Goal: Transaction & Acquisition: Download file/media

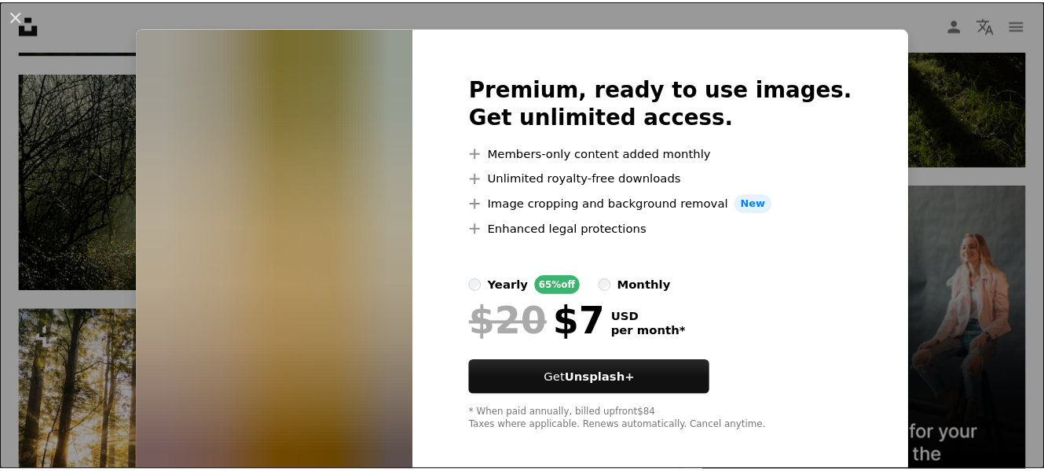
scroll to position [34, 0]
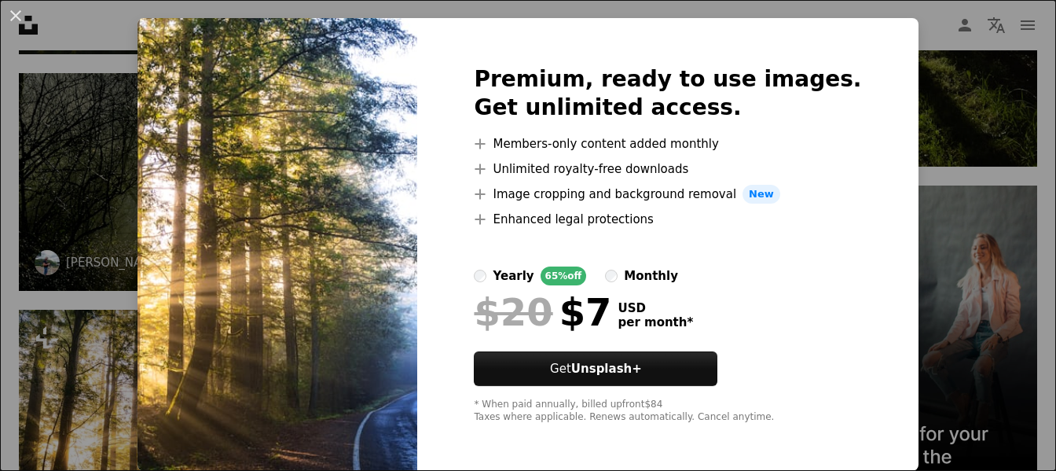
drag, startPoint x: 13, startPoint y: 13, endPoint x: 86, endPoint y: 60, distance: 87.2
click at [13, 13] on button "An X shape" at bounding box center [15, 15] width 19 height 19
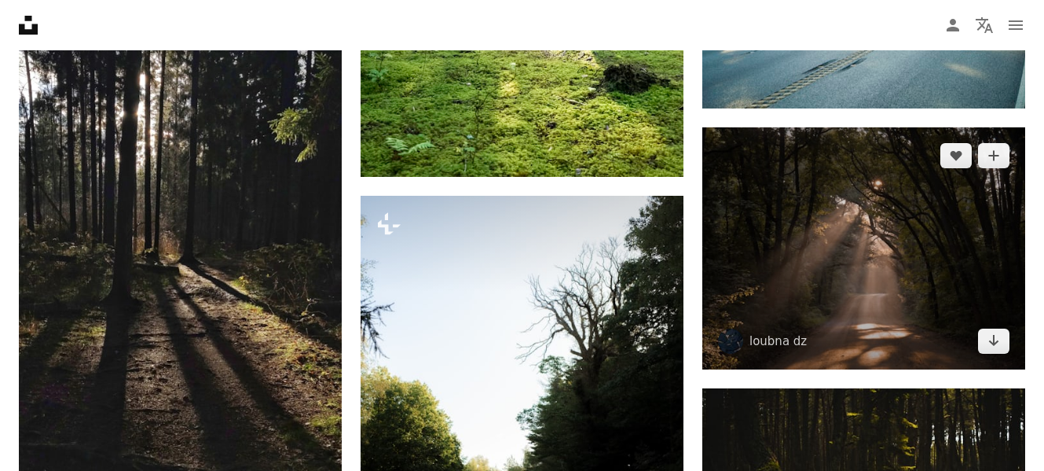
scroll to position [11651, 0]
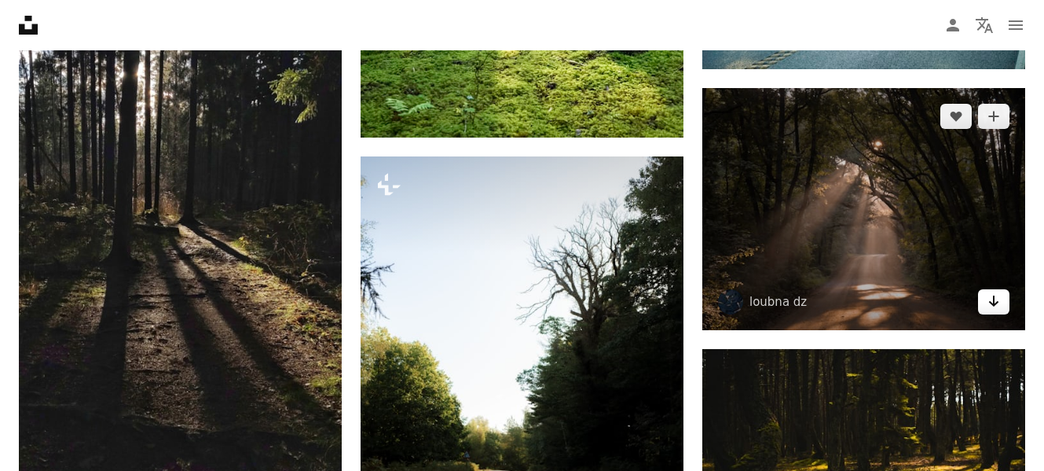
click at [995, 295] on icon "Download" at bounding box center [994, 300] width 10 height 11
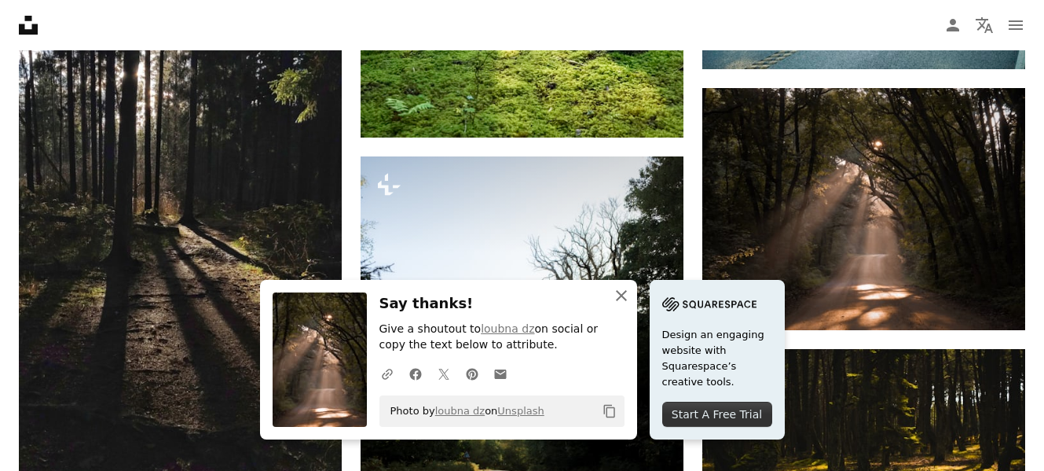
click at [620, 291] on icon "An X shape" at bounding box center [621, 295] width 19 height 19
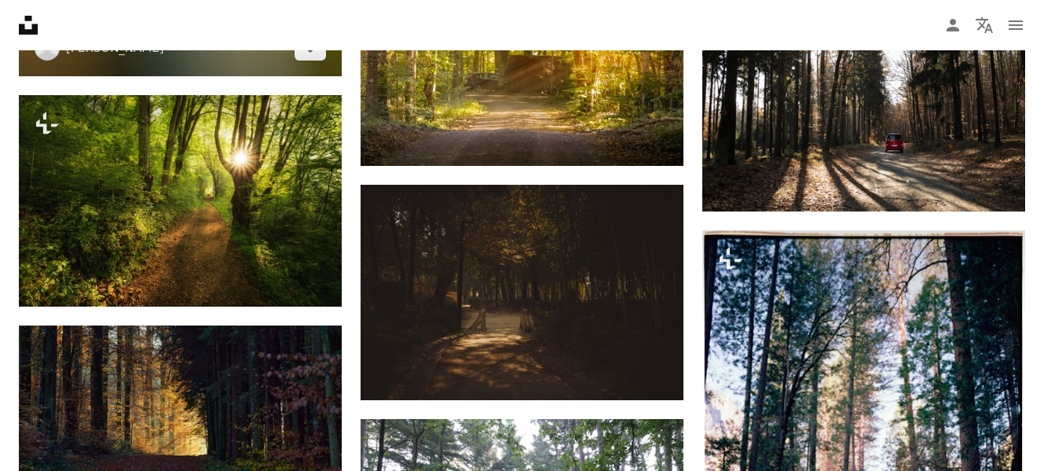
scroll to position [12358, 0]
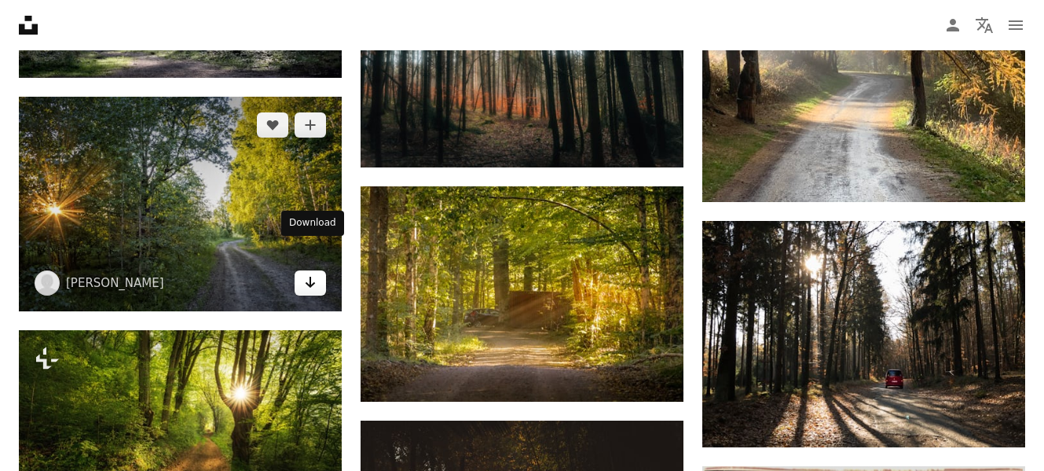
click at [310, 276] on icon "Download" at bounding box center [311, 281] width 10 height 11
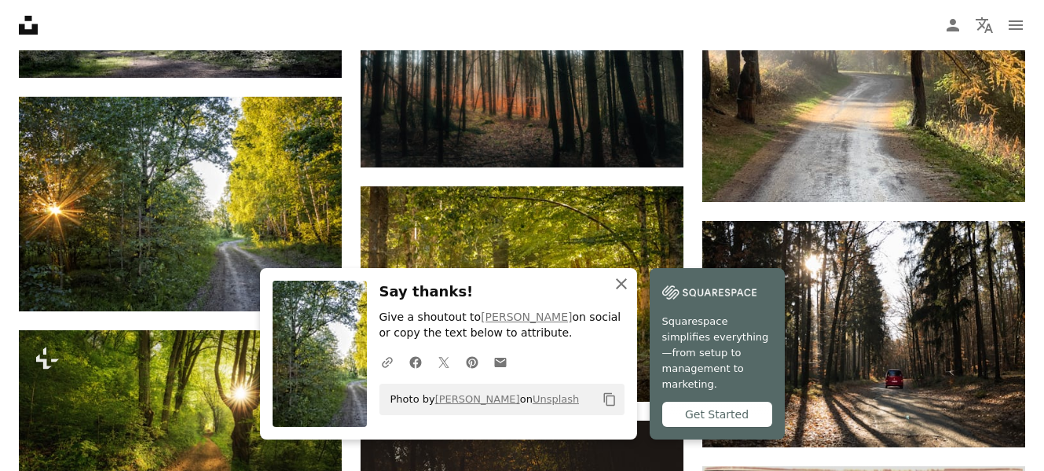
click at [620, 289] on icon "button" at bounding box center [621, 283] width 11 height 11
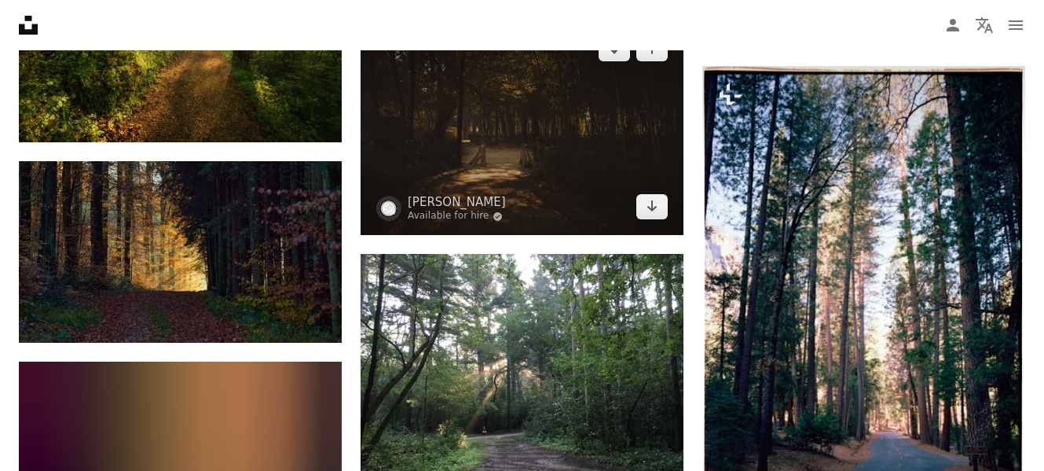
scroll to position [12829, 0]
